Goal: Task Accomplishment & Management: Use online tool/utility

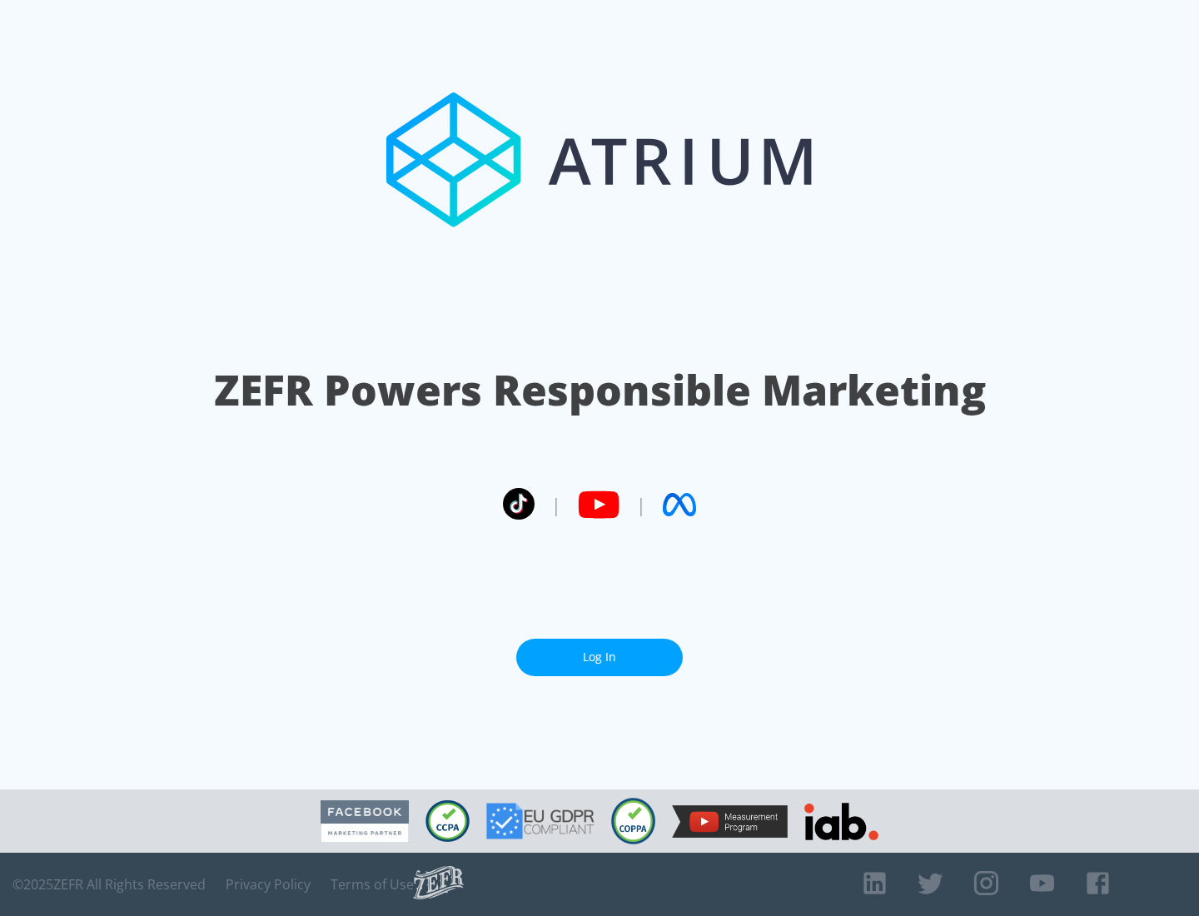
click at [599, 650] on link "Log In" at bounding box center [599, 657] width 166 height 37
